Goal: Check status: Check status

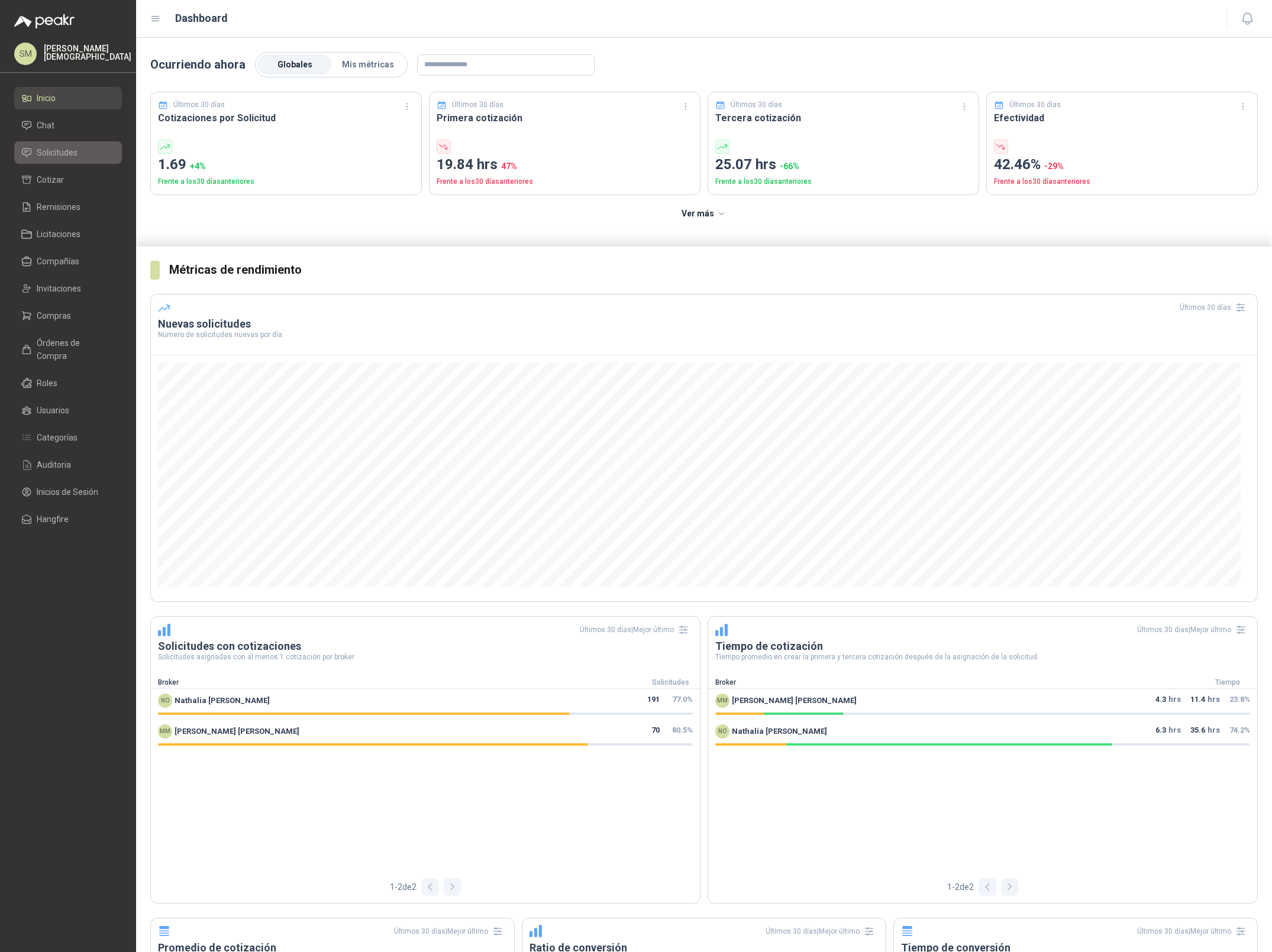
click at [80, 151] on li "Solicitudes" at bounding box center [68, 153] width 94 height 13
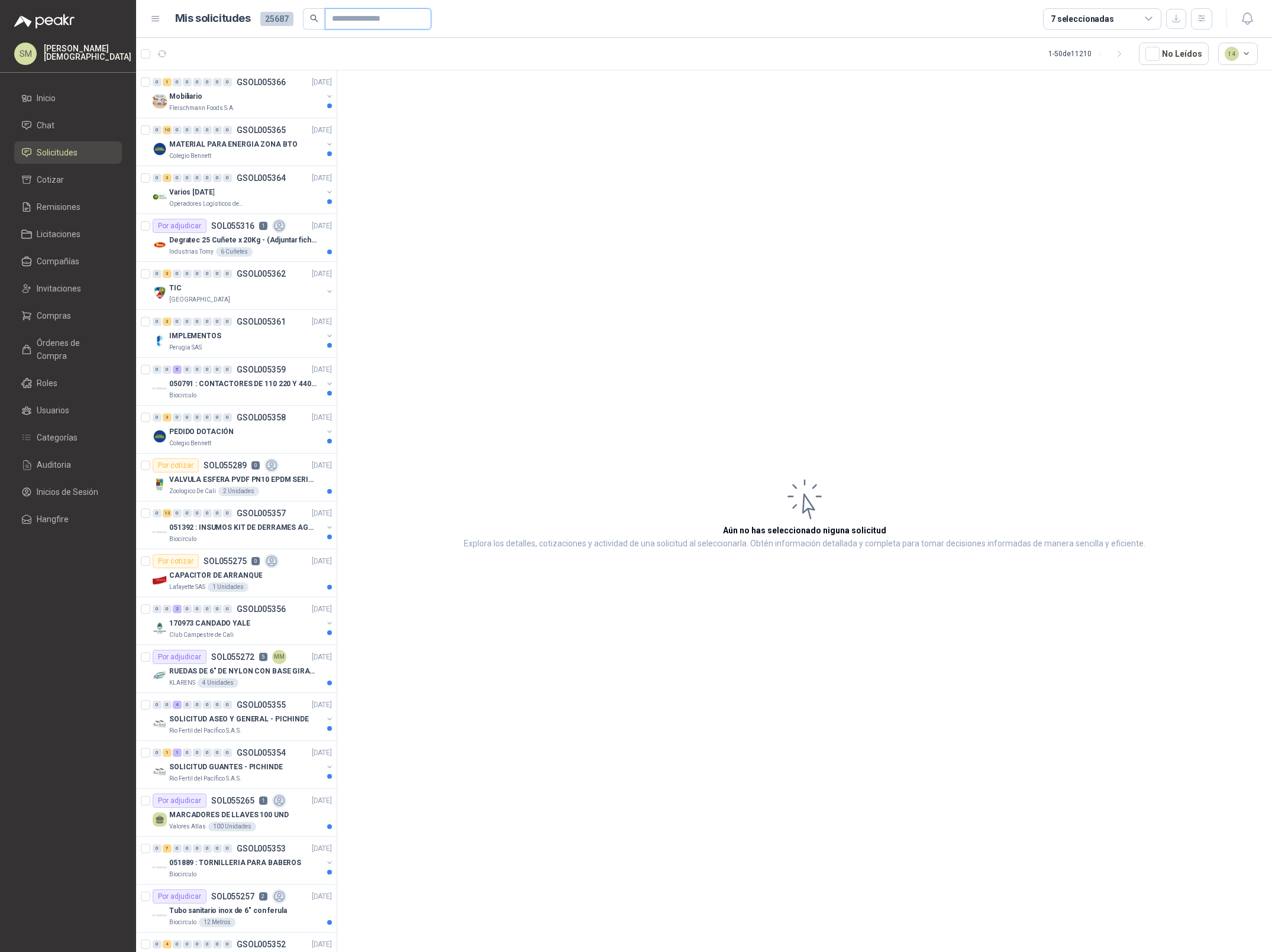
click at [357, 16] on input "text" at bounding box center [373, 18] width 83 height 20
paste input "*********"
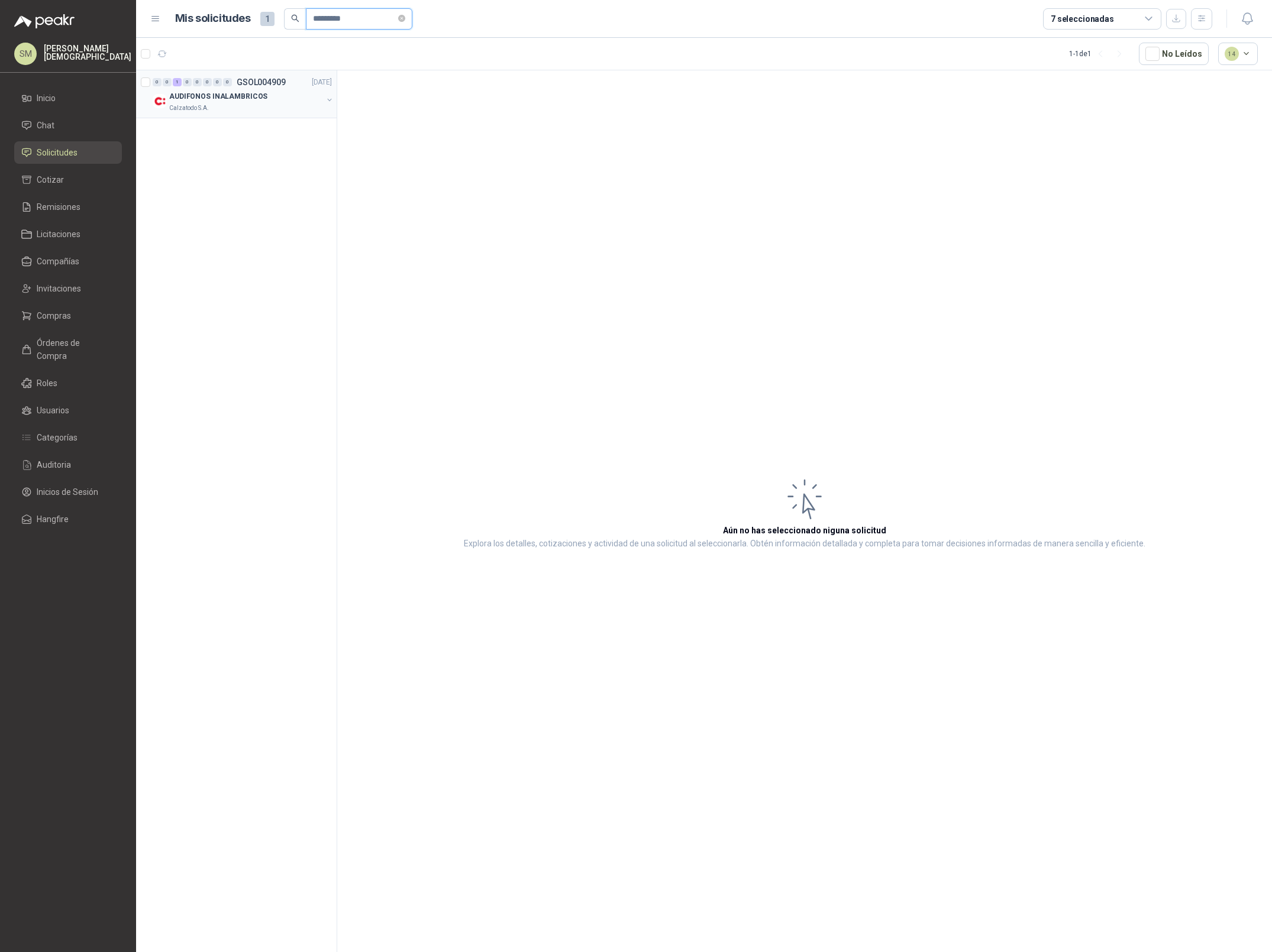
type input "*********"
click at [256, 95] on p "AUDIFONOS INALAMBRICOS" at bounding box center [218, 97] width 98 height 11
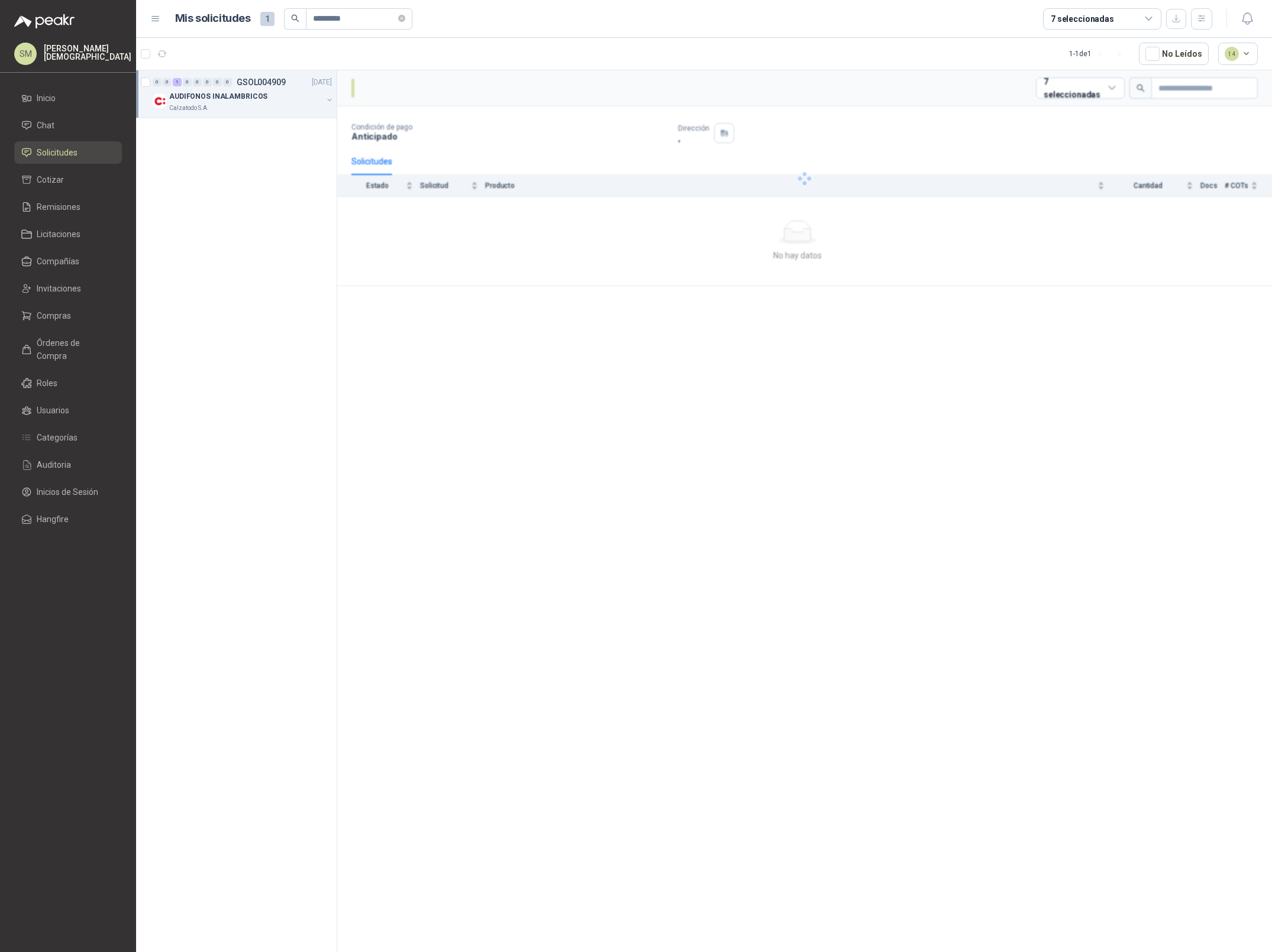
click at [255, 99] on p "AUDIFONOS INALAMBRICOS" at bounding box center [218, 97] width 98 height 11
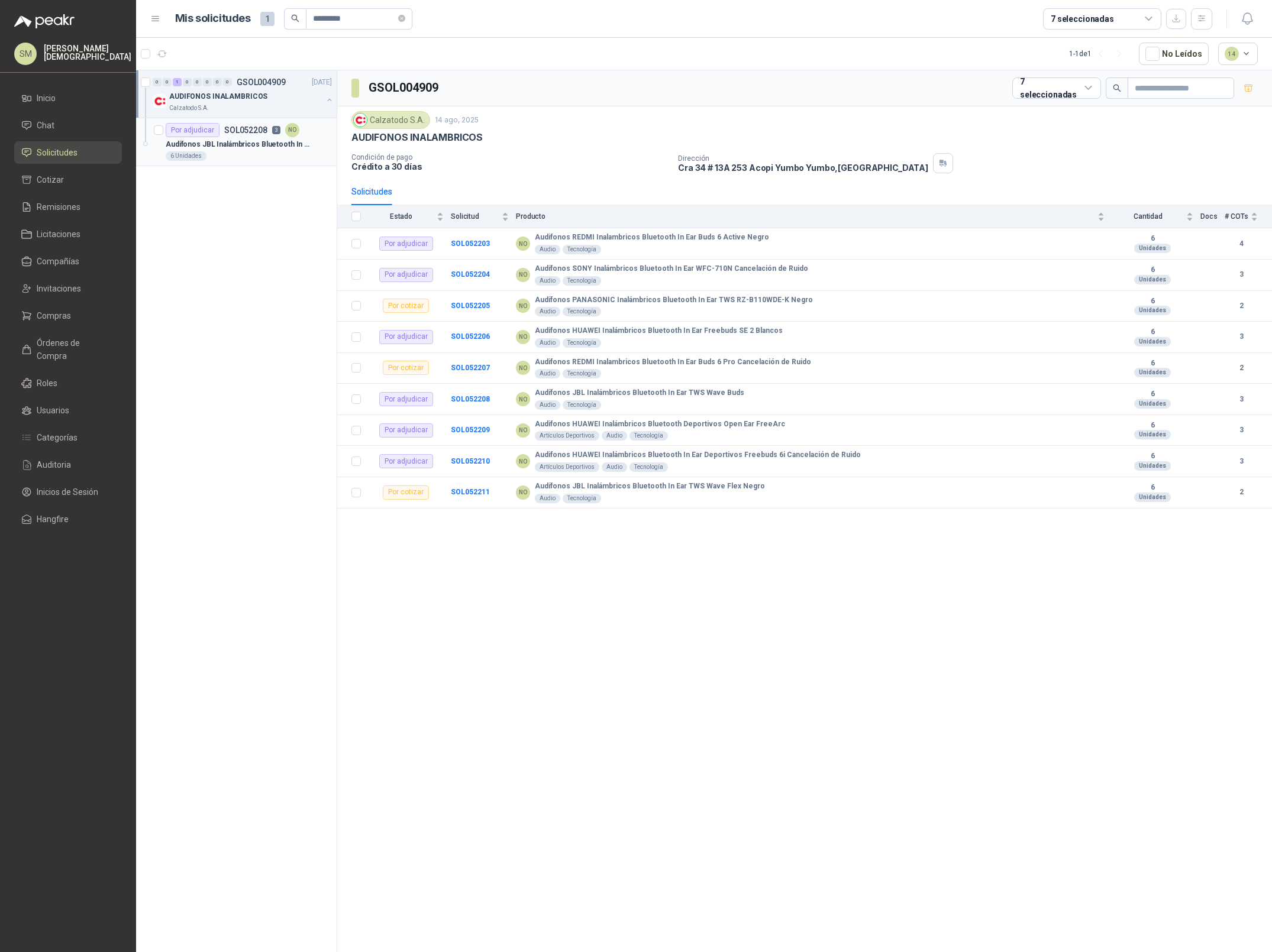
click at [243, 140] on p "Audífonos JBL Inalámbricos Bluetooth In Ear TWS Wave Buds" at bounding box center [239, 145] width 147 height 11
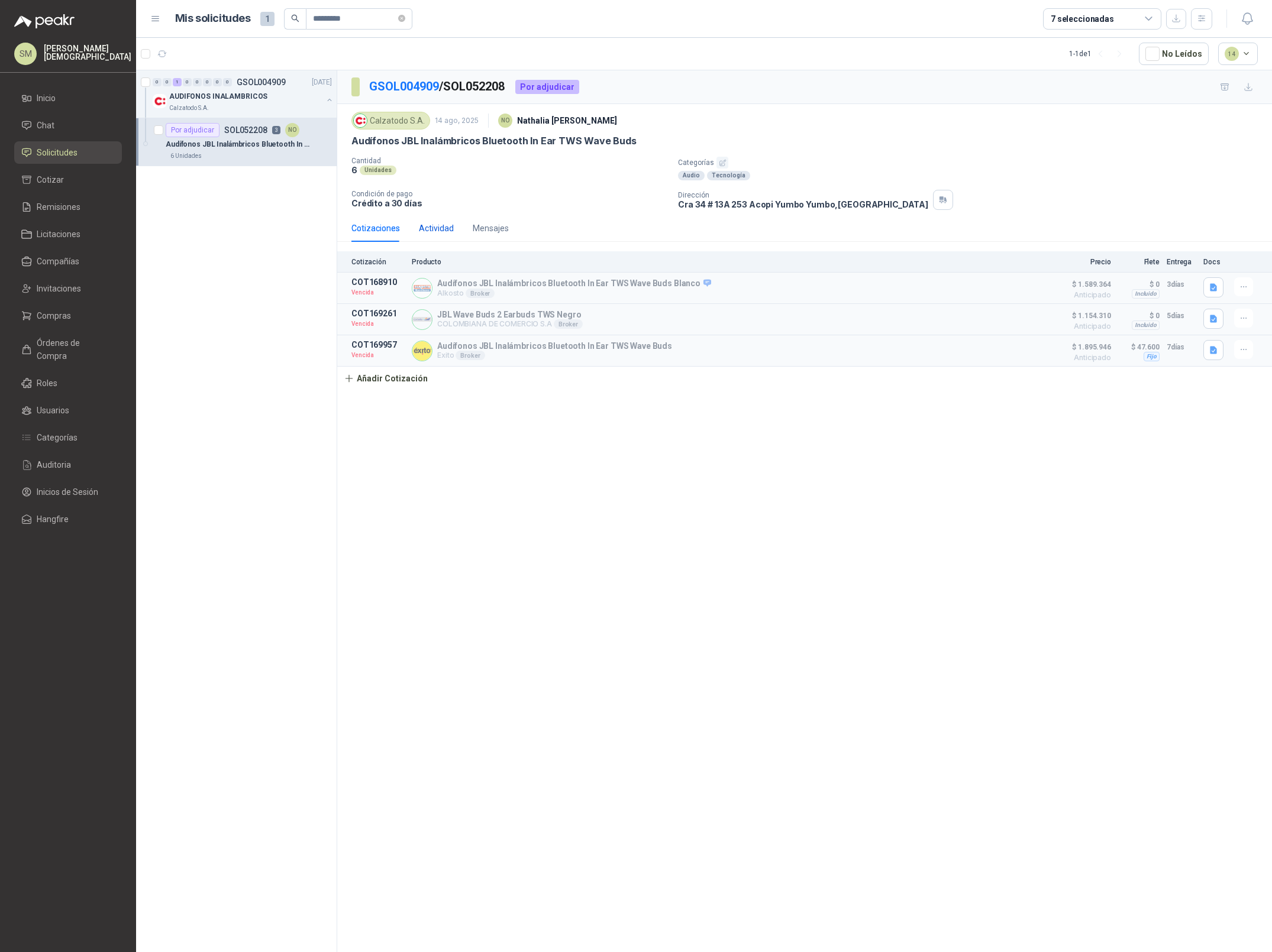
click at [442, 226] on div "Actividad" at bounding box center [436, 228] width 35 height 13
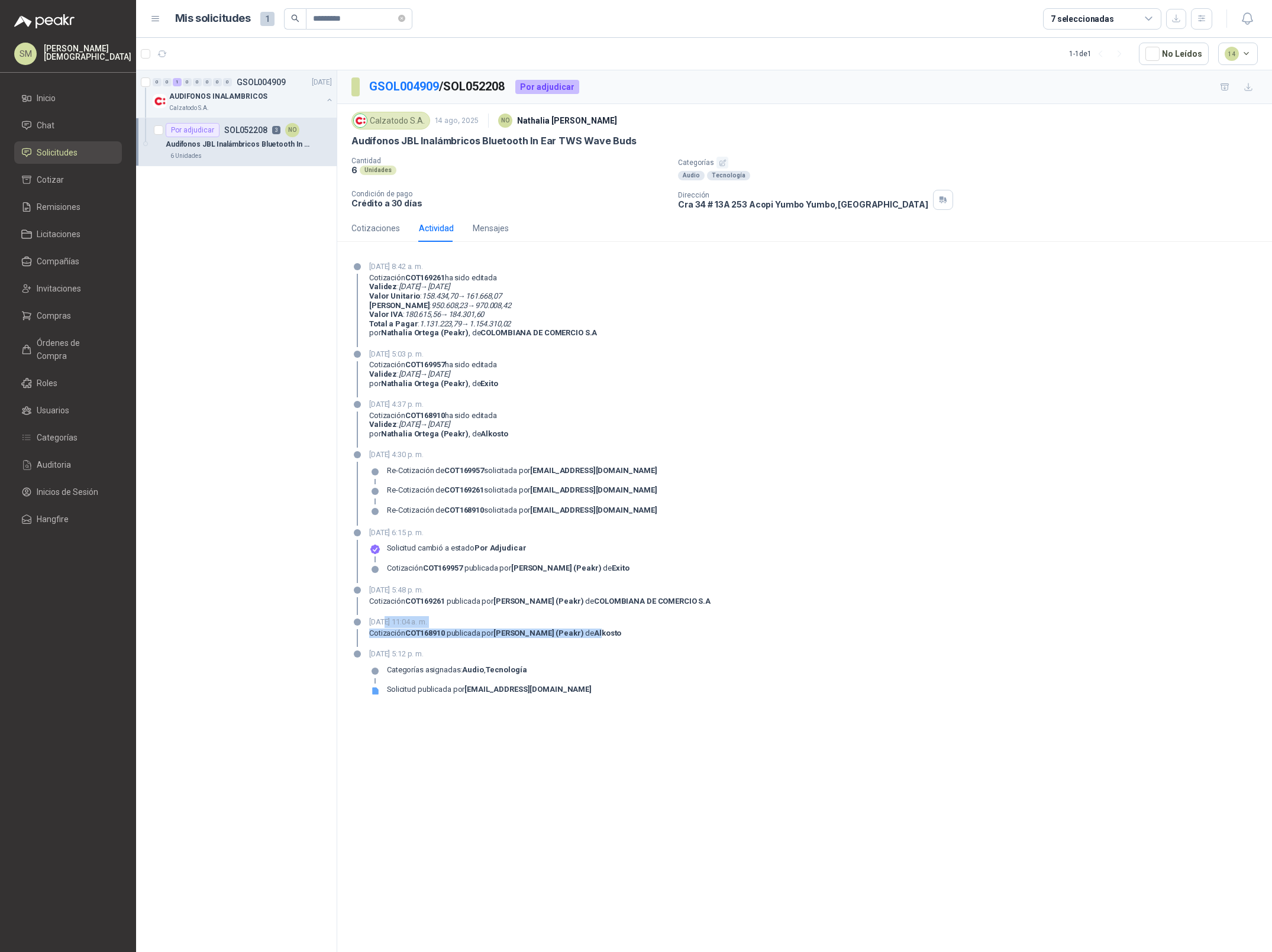
drag, startPoint x: 385, startPoint y: 620, endPoint x: 597, endPoint y: 631, distance: 212.3
click at [597, 631] on div "[DATE] 11:04 a. m. Cotización COT168910 publicada por [PERSON_NAME] (Peakr) de …" at bounding box center [495, 631] width 252 height 31
drag, startPoint x: 411, startPoint y: 534, endPoint x: 466, endPoint y: 531, distance: 55.1
click at [466, 531] on p "[DATE] 6:15 p. m." at bounding box center [499, 532] width 261 height 12
drag, startPoint x: 466, startPoint y: 532, endPoint x: 364, endPoint y: 533, distance: 102.0
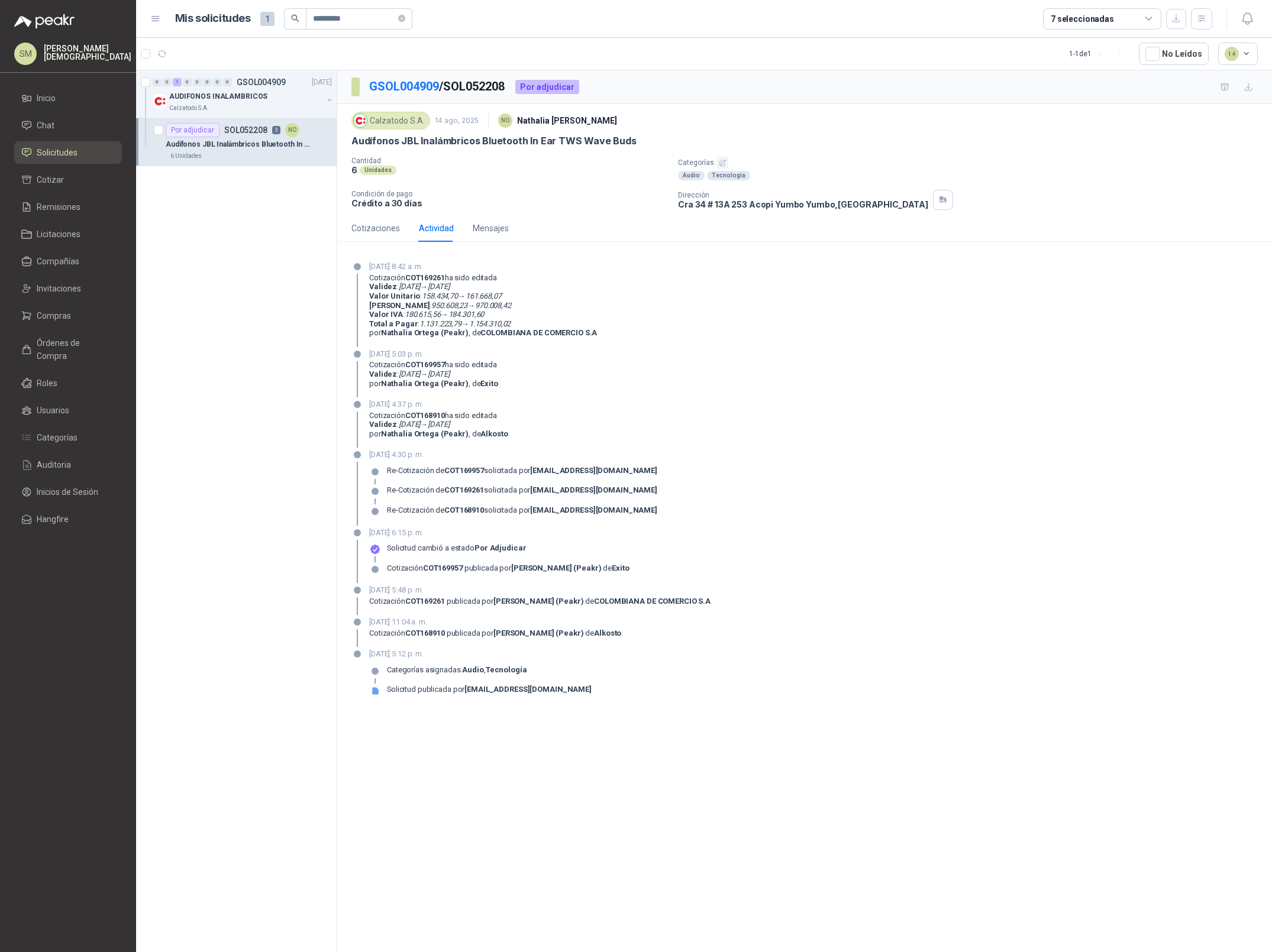
click at [364, 533] on div "[DATE] 6:15 p. m. Solicitud cambió a estado Por adjudicar Cotización COT169957 …" at bounding box center [805, 555] width 906 height 57
